Goal: Book appointment/travel/reservation

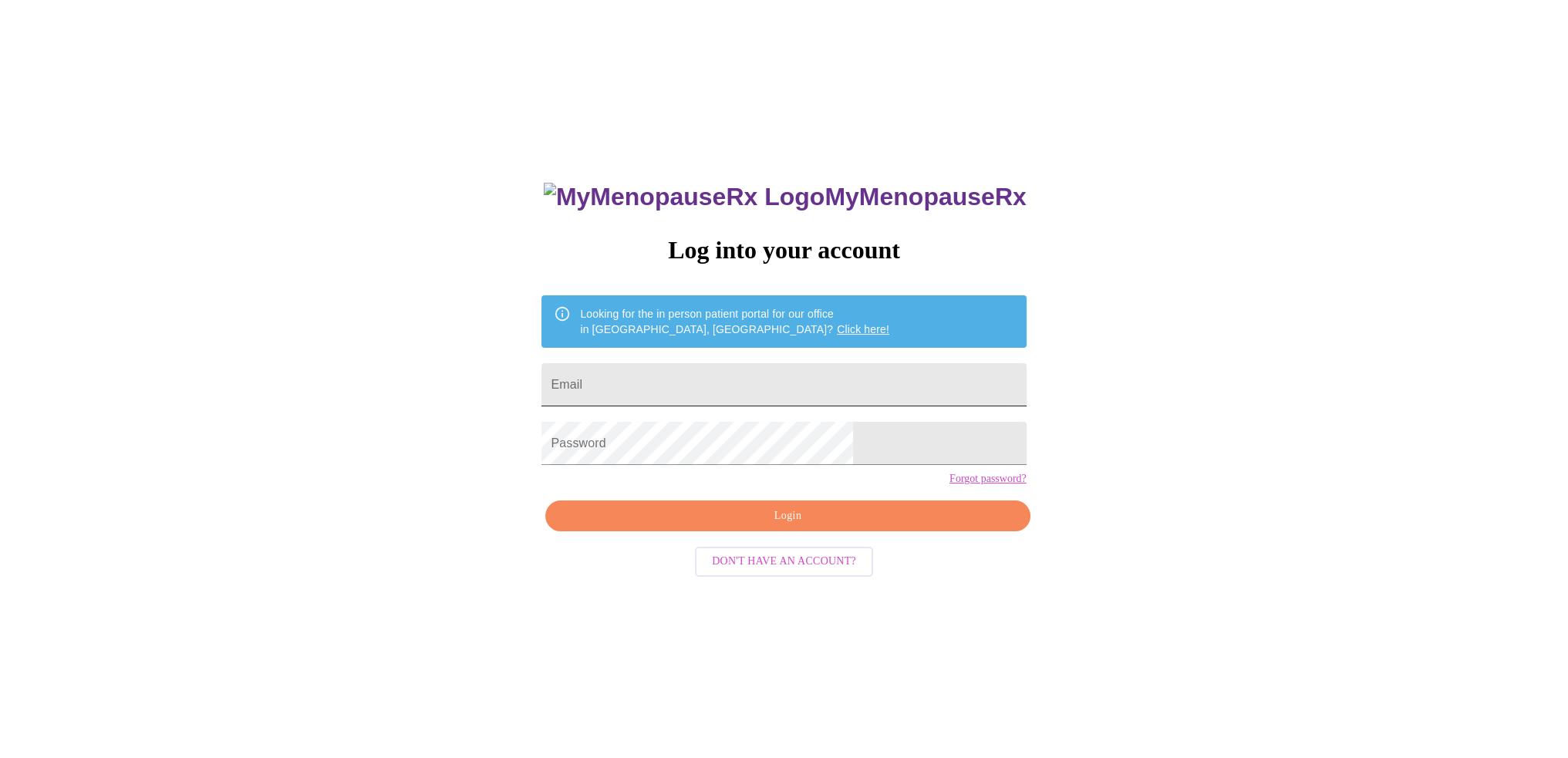
click at [737, 386] on input "Email" at bounding box center [783, 385] width 484 height 43
type input "[EMAIL_ADDRESS][DOMAIN_NAME]"
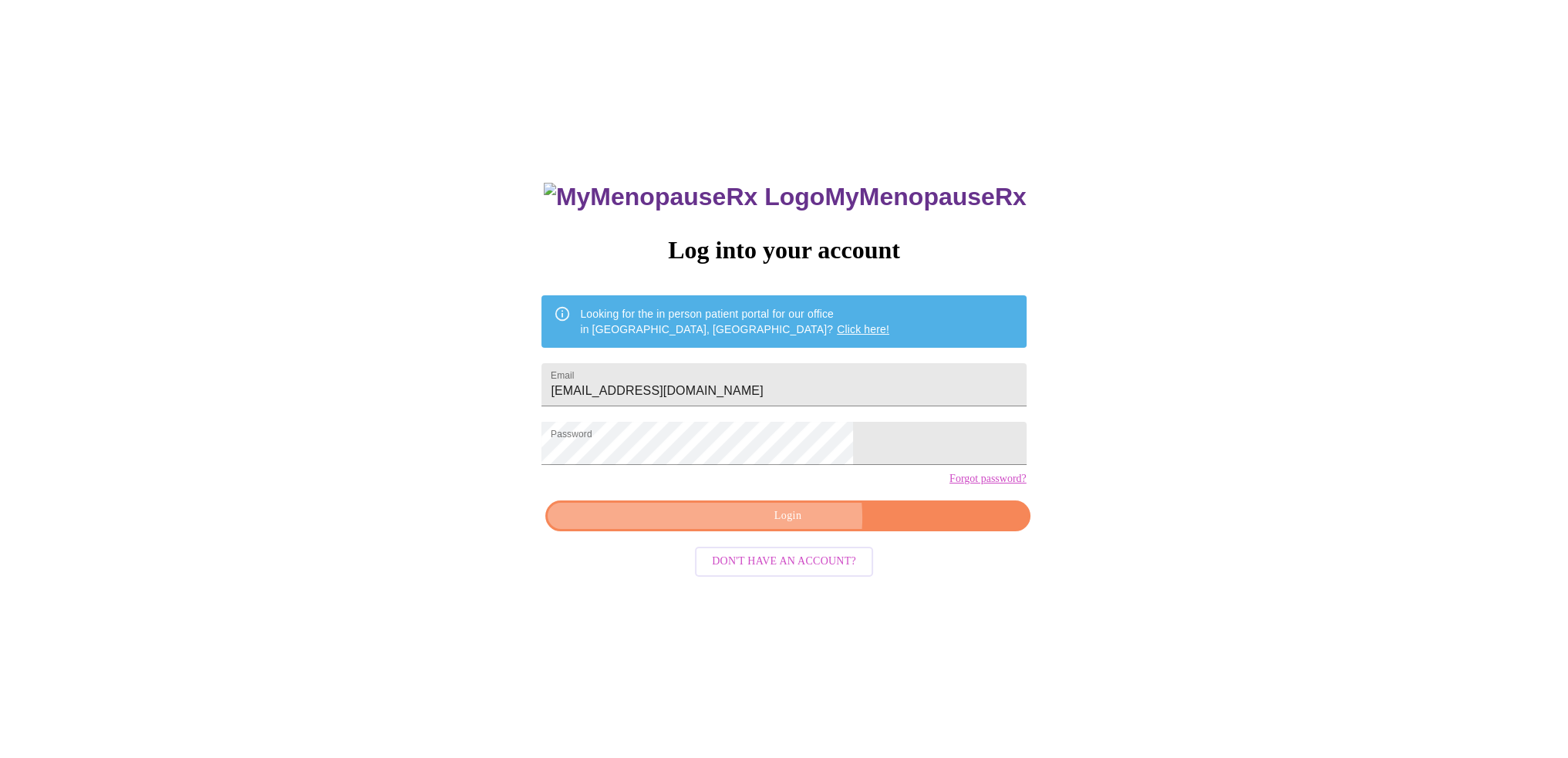
click at [790, 526] on span "Login" at bounding box center [788, 516] width 449 height 20
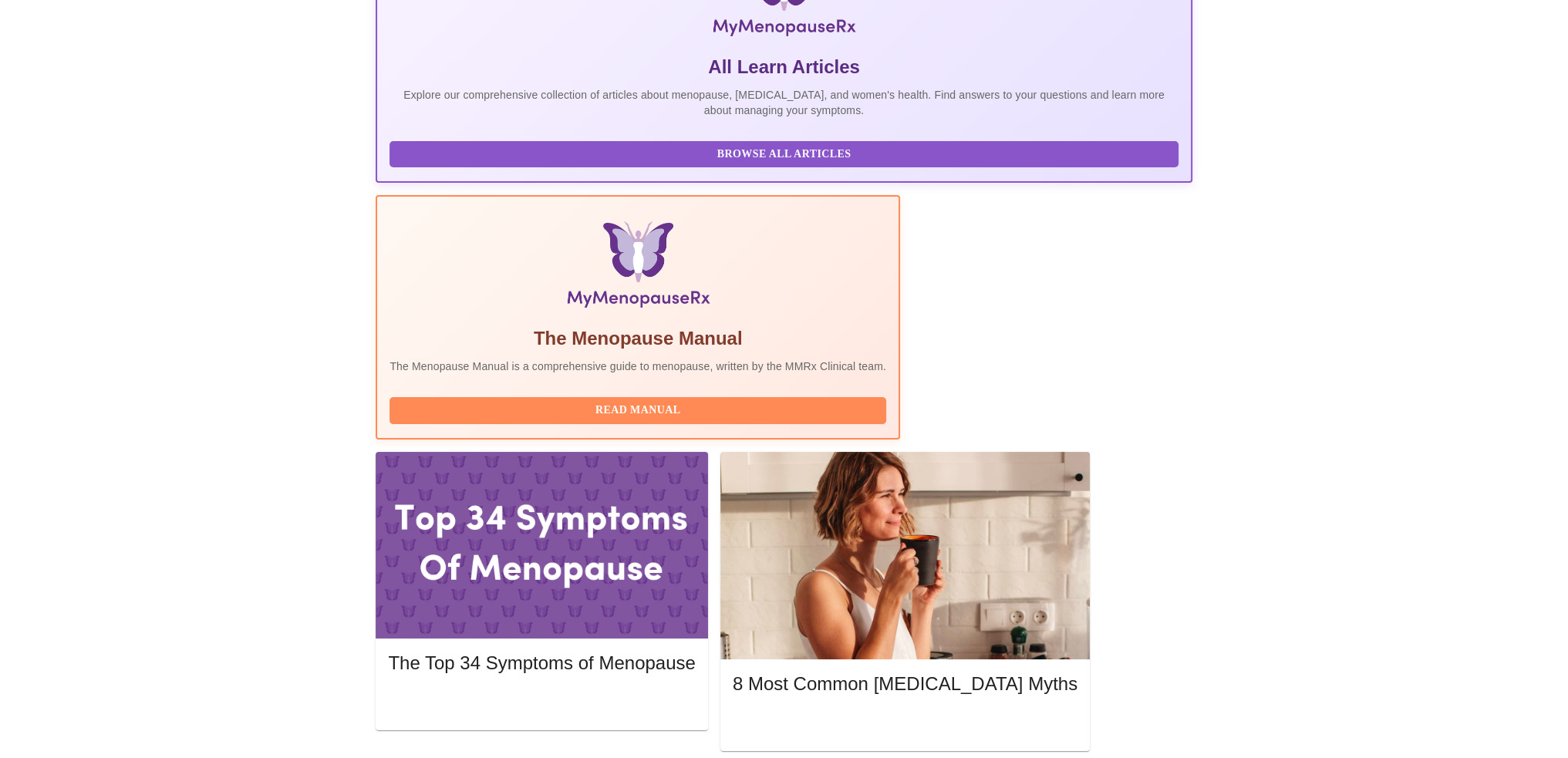
scroll to position [309, 0]
